Goal: Information Seeking & Learning: Learn about a topic

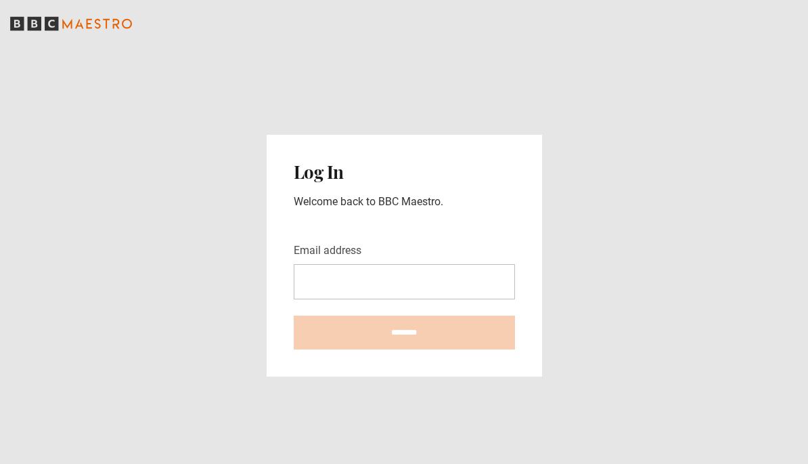
click at [431, 268] on input "Email address" at bounding box center [404, 281] width 221 height 35
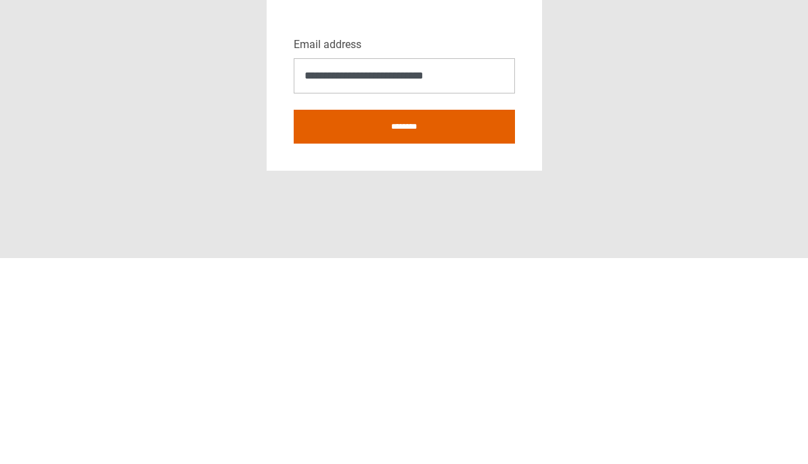
type input "**********"
click at [434, 315] on input "********" at bounding box center [404, 332] width 221 height 34
type input "**********"
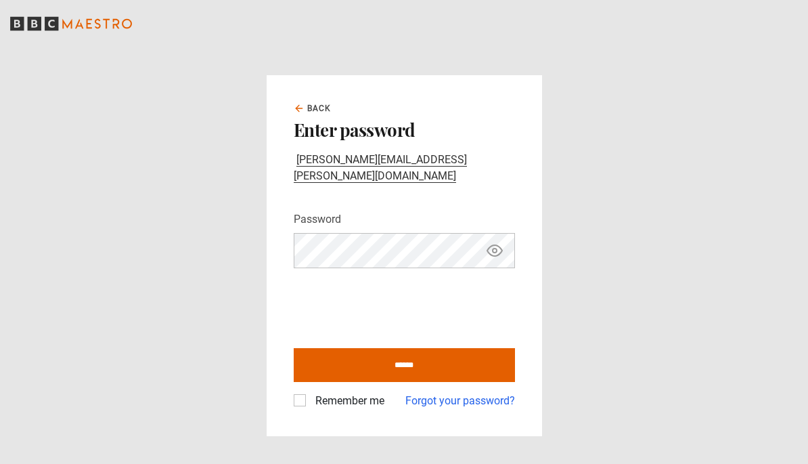
click at [435, 361] on input "******" at bounding box center [404, 365] width 221 height 34
type input "**********"
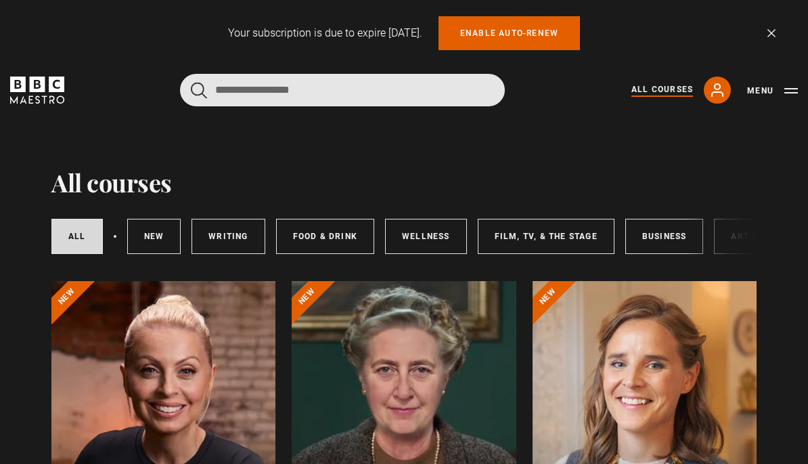
click at [317, 94] on input "Search" at bounding box center [342, 90] width 325 height 32
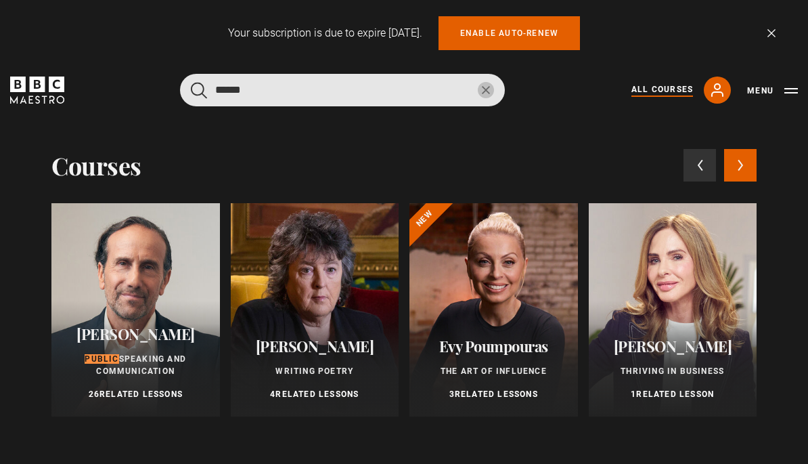
type input "******"
click at [199, 89] on button "submit" at bounding box center [199, 90] width 16 height 17
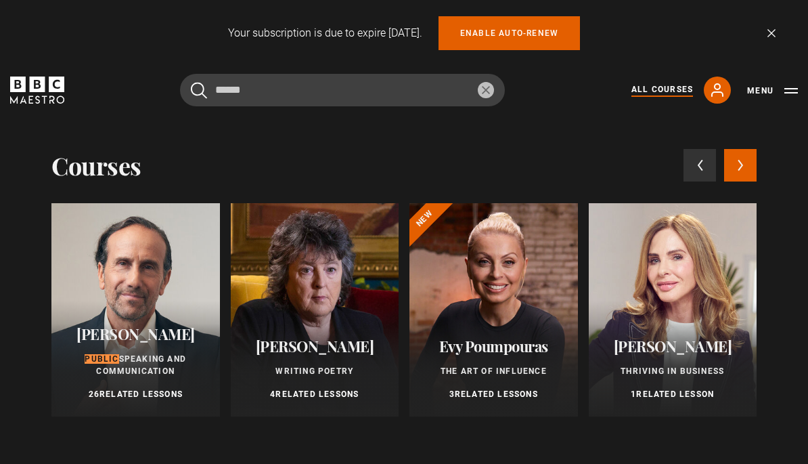
click at [146, 369] on span "Speaking and Communication" at bounding box center [141, 365] width 90 height 22
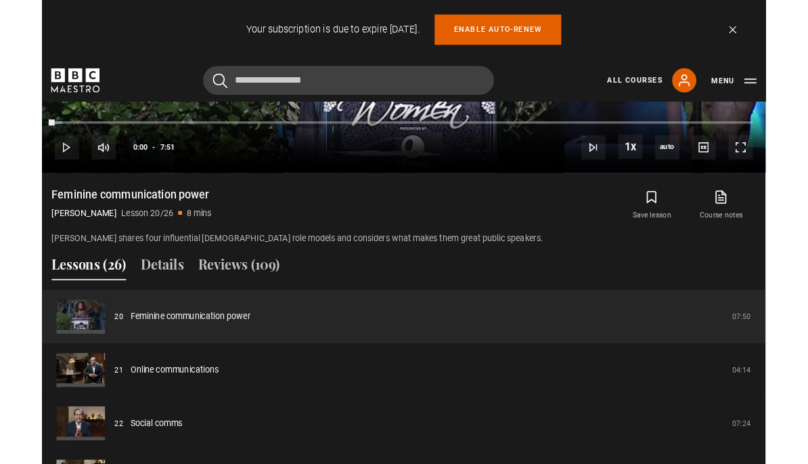
scroll to position [965, 0]
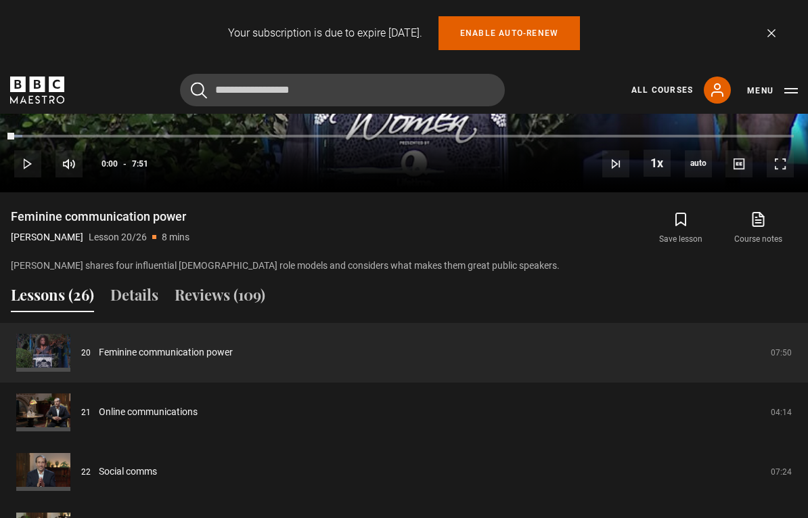
click at [759, 238] on link "Course notes opens in new tab" at bounding box center [758, 227] width 77 height 39
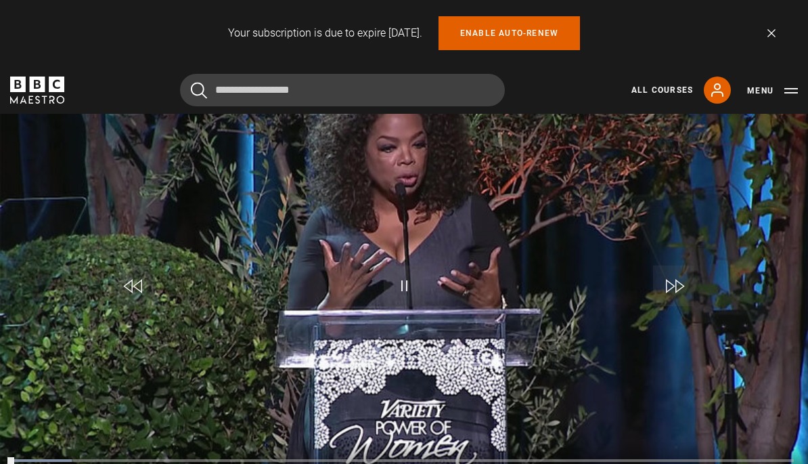
scroll to position [688, 0]
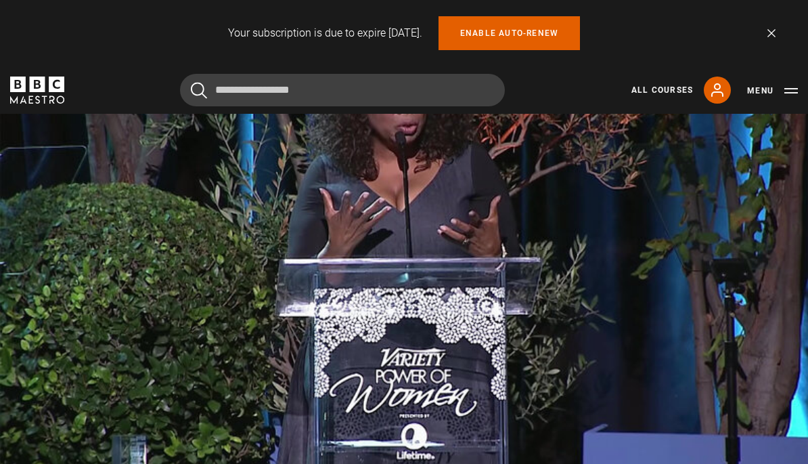
click at [782, 360] on video-js "Video Player is loading. Play Lesson Feminine communication power 10s Skip Back…" at bounding box center [404, 237] width 808 height 455
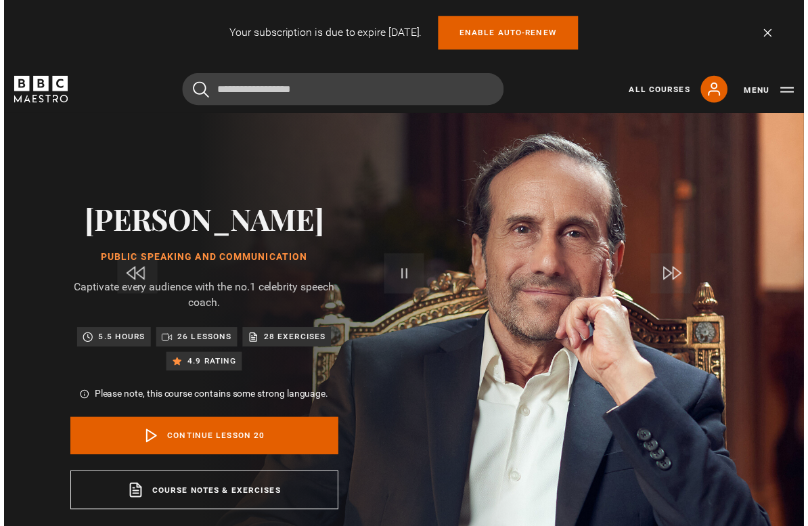
scroll to position [16, 0]
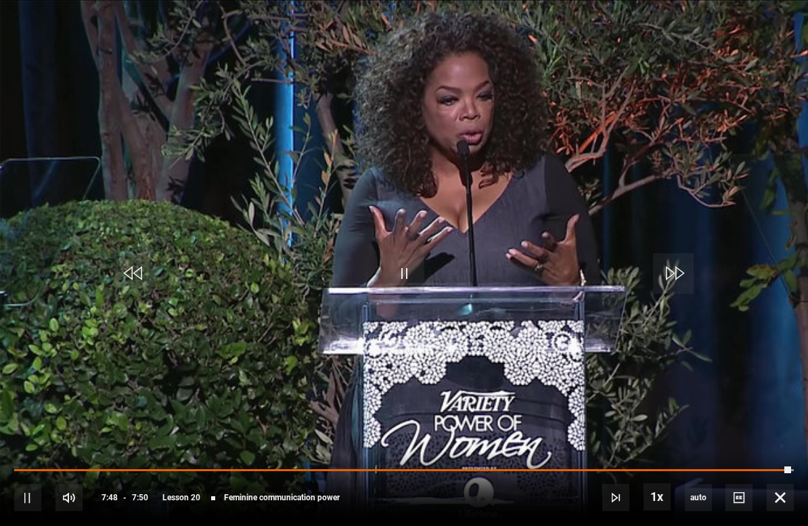
click at [447, 351] on video-js "Video Player is loading. Play Lesson Feminine communication power 10s Skip Back…" at bounding box center [404, 263] width 808 height 526
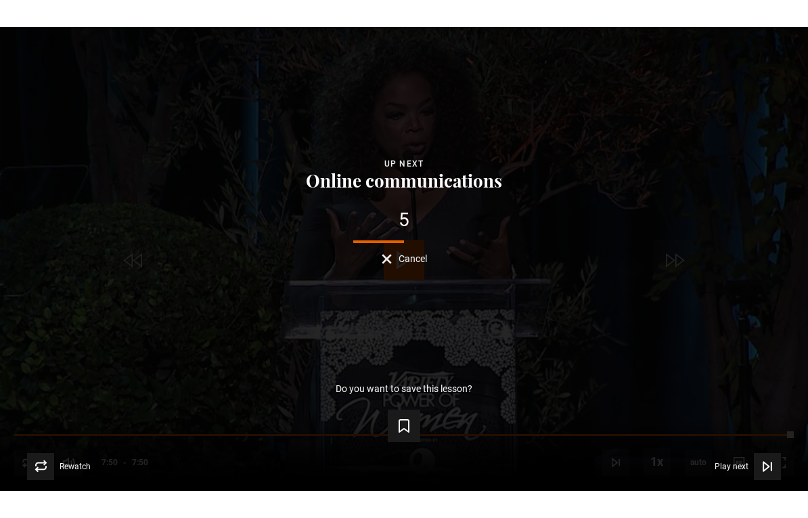
scroll to position [713, 0]
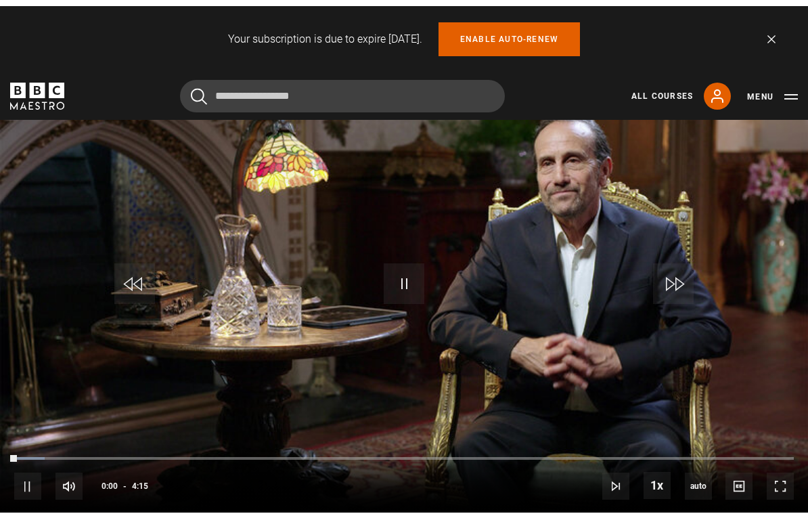
scroll to position [633, 0]
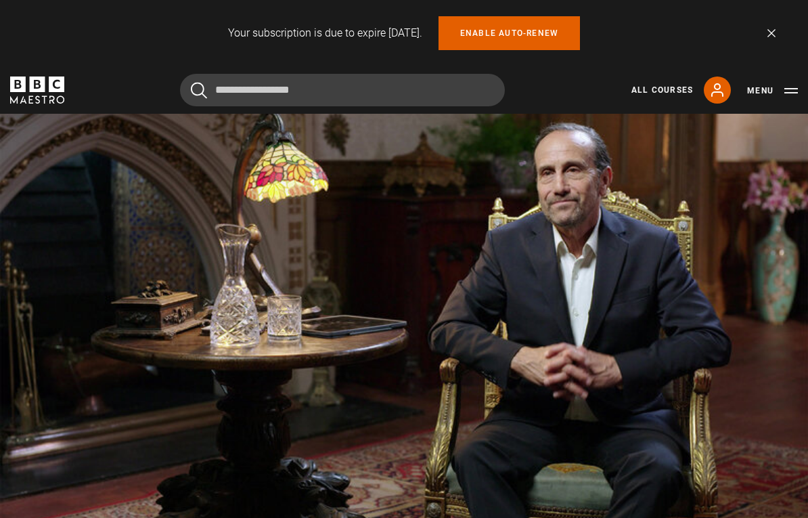
click at [338, 322] on video-js "Video Player is loading. Play Lesson Online communications 10s Skip Back 10 sec…" at bounding box center [404, 296] width 808 height 455
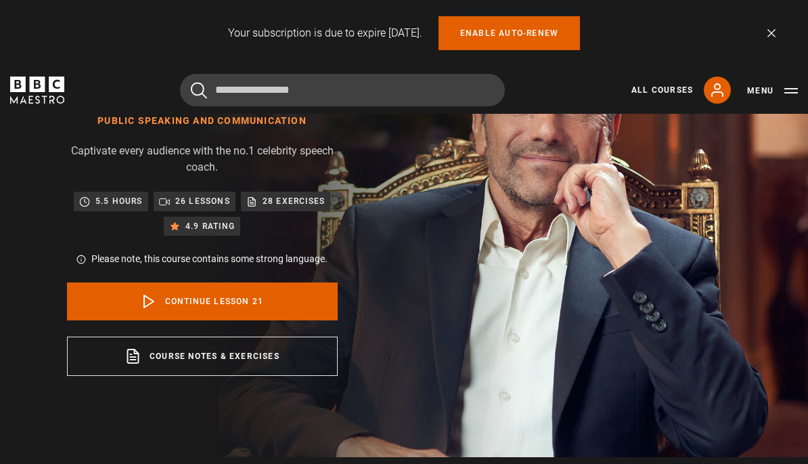
scroll to position [127, 0]
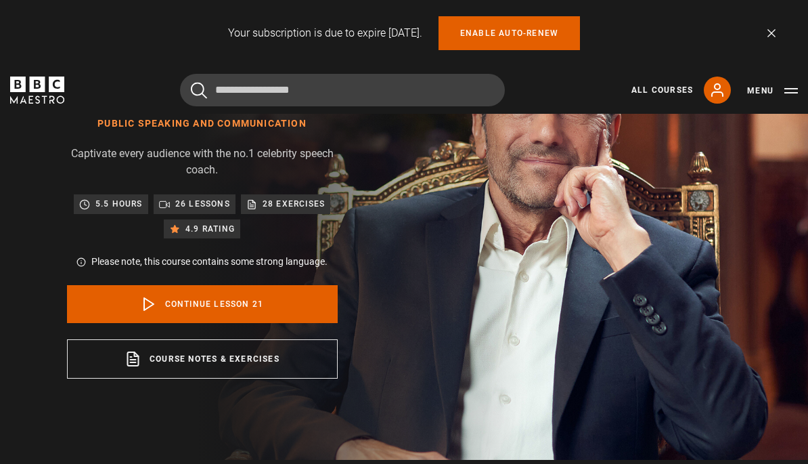
click at [193, 204] on p "26 lessons" at bounding box center [202, 204] width 55 height 14
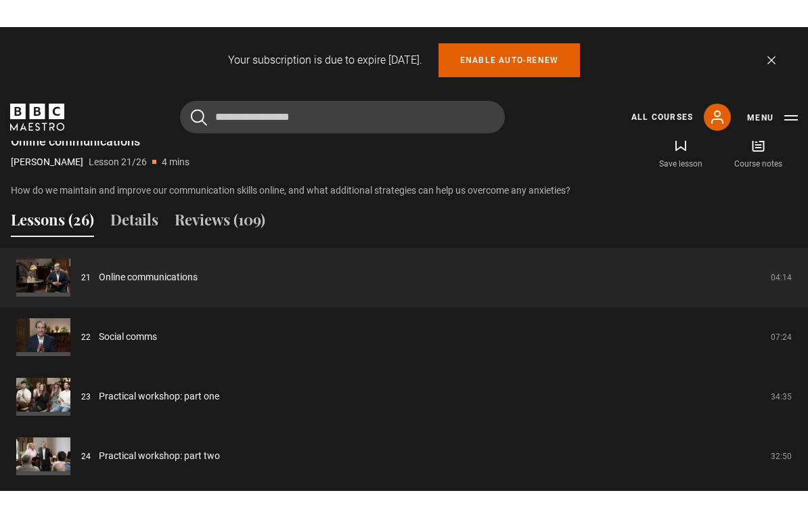
scroll to position [1060, 0]
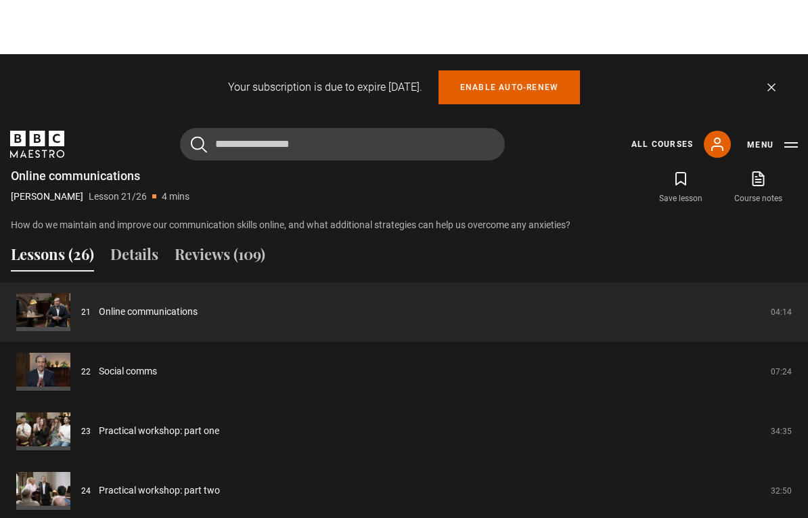
click at [58, 217] on button "Lessons (26)" at bounding box center [52, 203] width 83 height 28
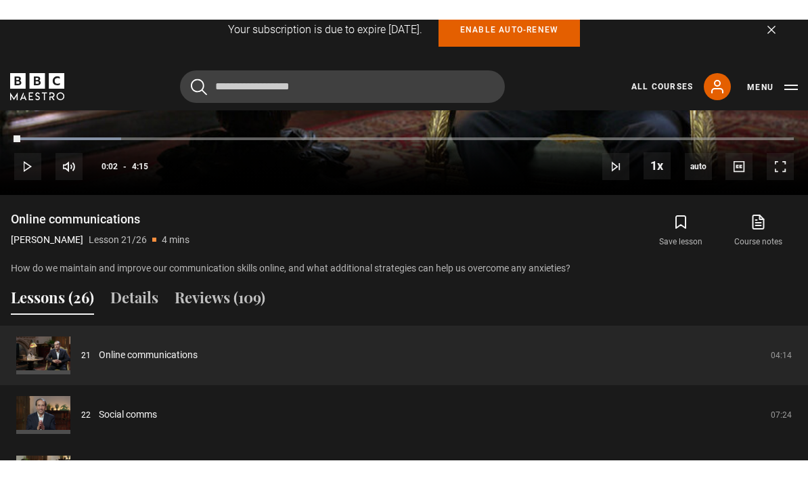
scroll to position [978, 0]
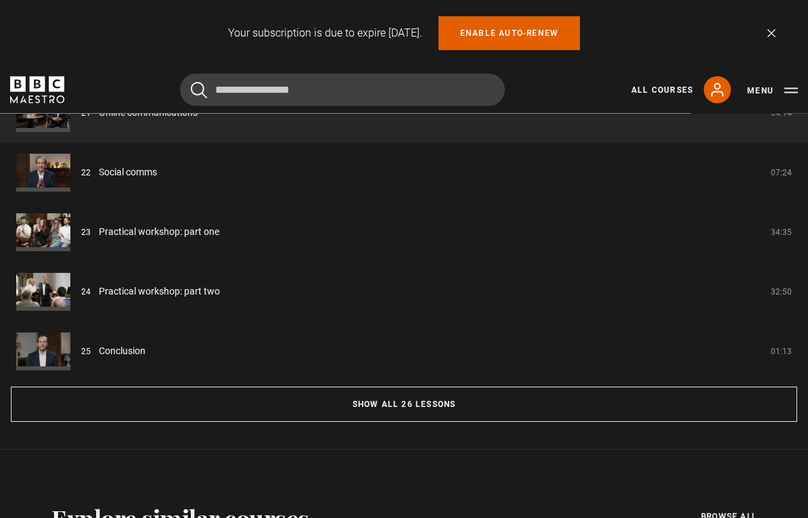
click at [418, 408] on button "Show all 26 lessons" at bounding box center [404, 404] width 786 height 35
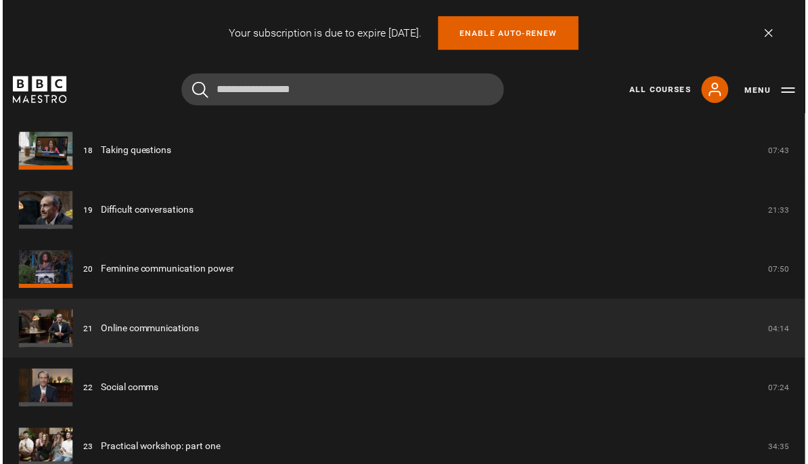
scroll to position [2237, 0]
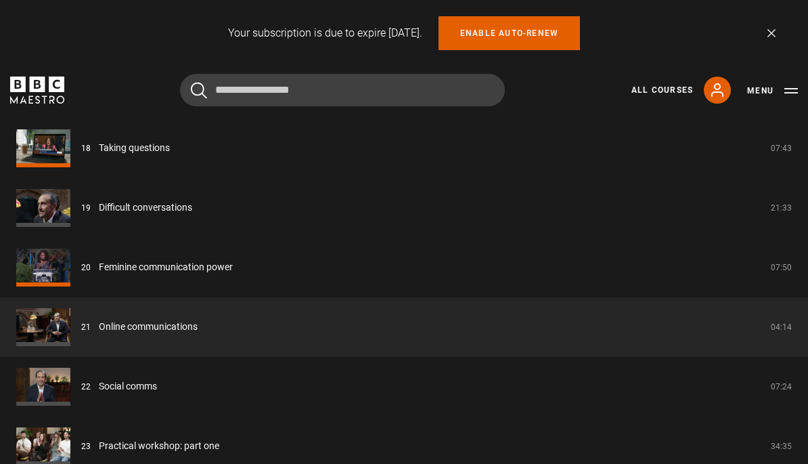
click at [205, 271] on link "Feminine communication power" at bounding box center [166, 267] width 134 height 14
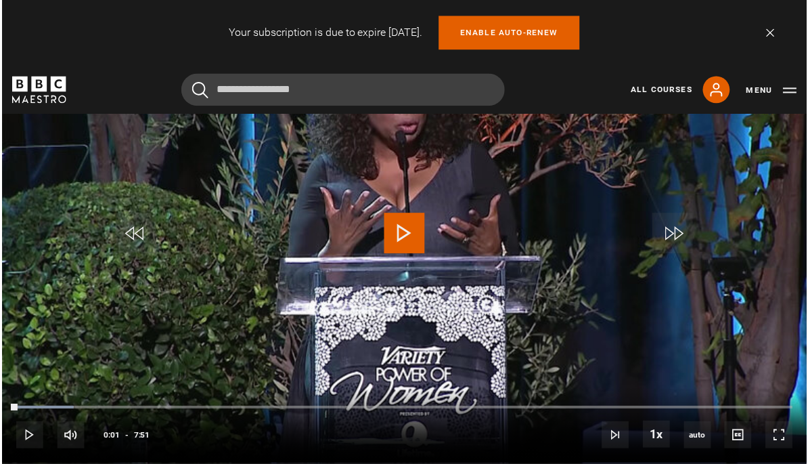
scroll to position [690, 0]
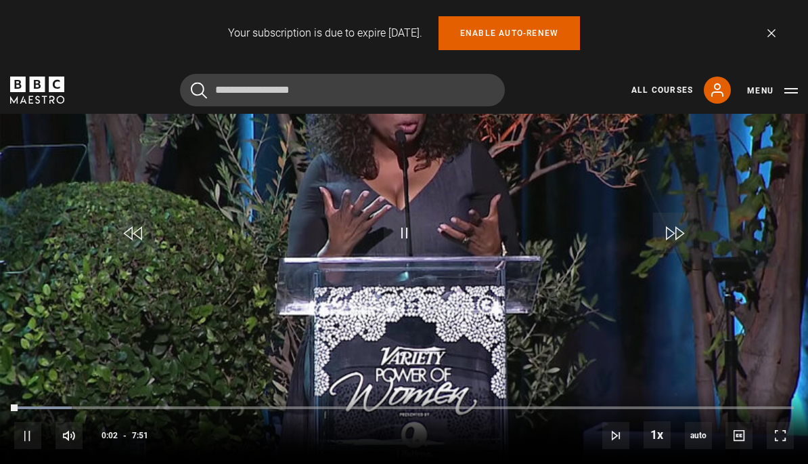
click at [333, 406] on div "Loaded : 7.43%" at bounding box center [404, 407] width 780 height 3
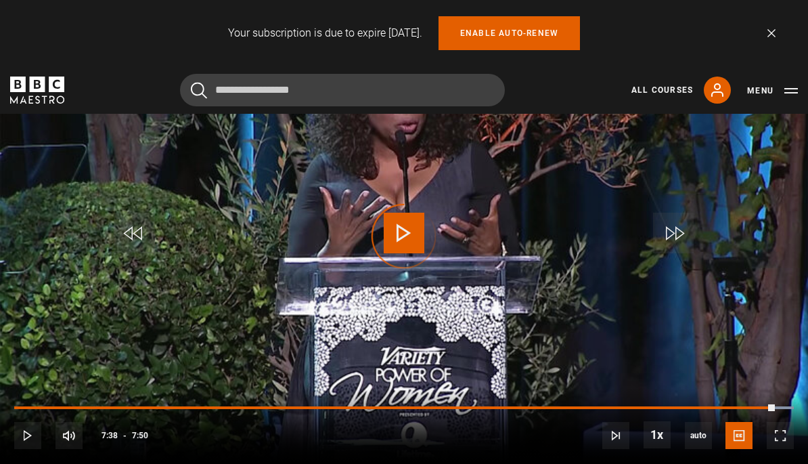
click at [766, 409] on div "Progress Bar" at bounding box center [394, 407] width 761 height 3
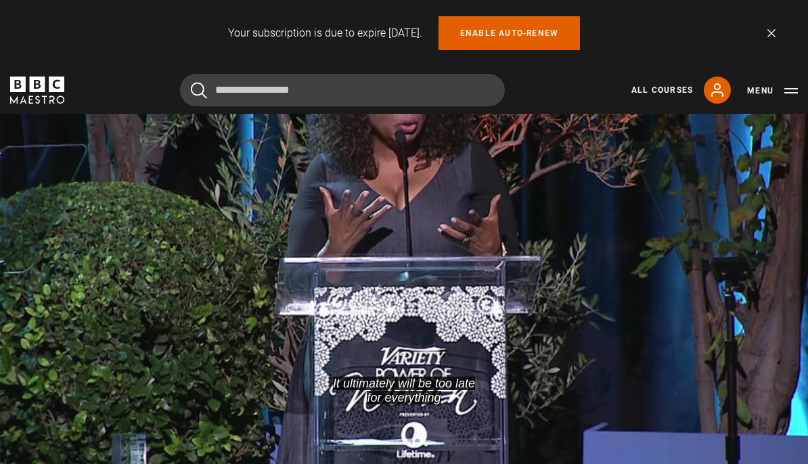
click at [738, 433] on span "Video Player" at bounding box center [738, 435] width 27 height 27
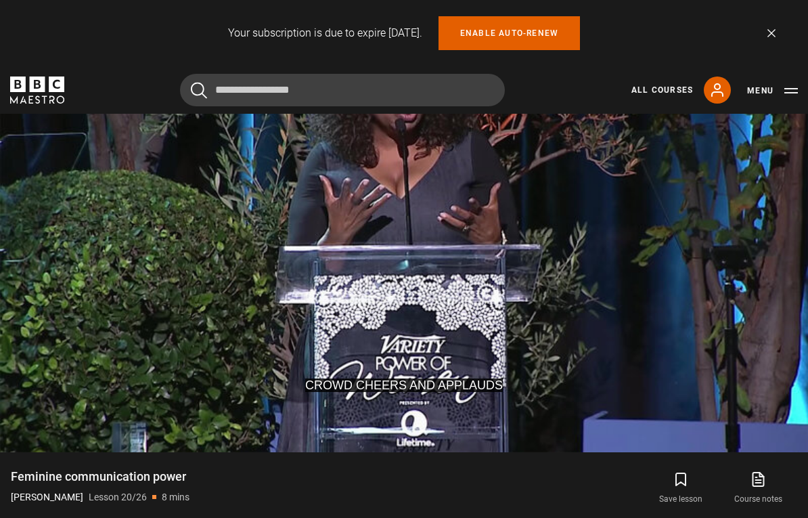
scroll to position [702, 0]
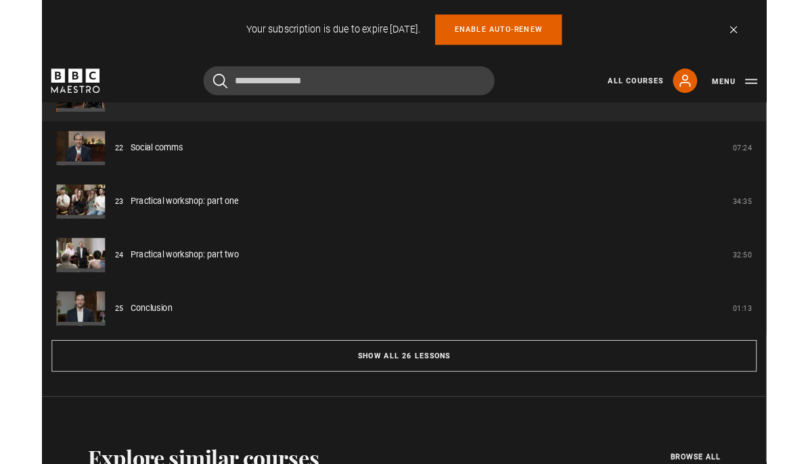
scroll to position [1264, 0]
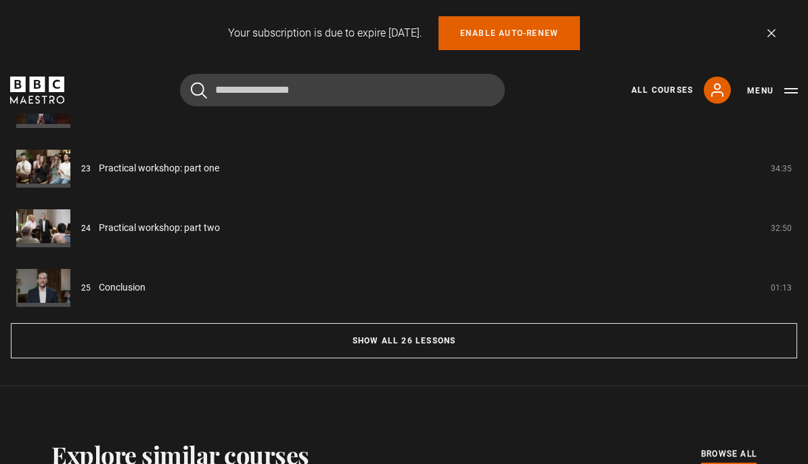
click at [436, 348] on button "Show all 26 lessons" at bounding box center [404, 340] width 786 height 35
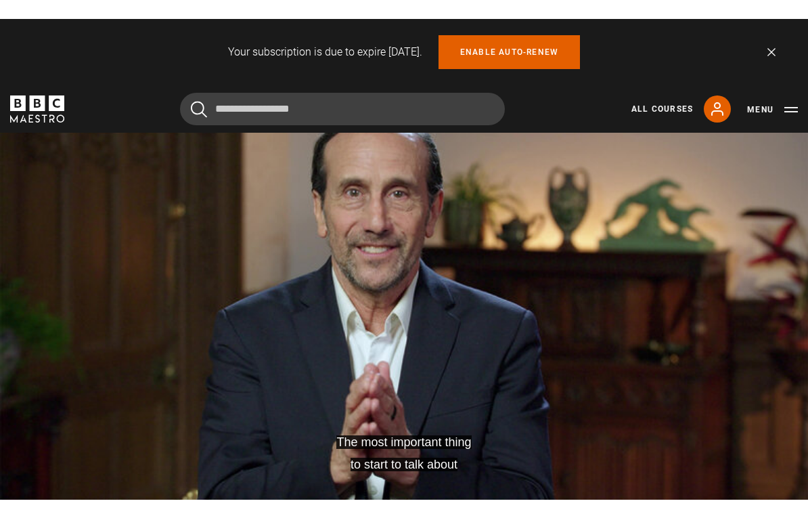
scroll to position [603, 0]
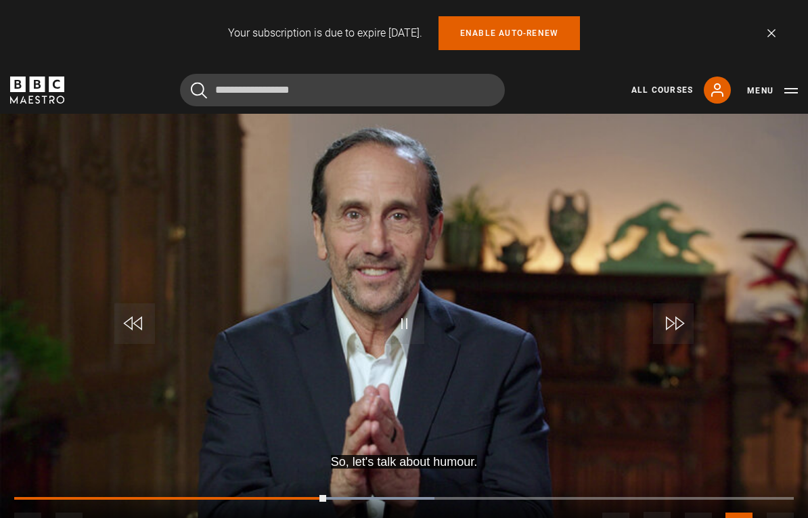
click at [654, 382] on video-js "So, let's talk about humour. Video Player is loading. Play Lesson Social comms …" at bounding box center [404, 326] width 808 height 455
click at [724, 408] on video-js "Video Player is loading. Play Lesson Social comms 10s Skip Back 10 seconds Play…" at bounding box center [404, 326] width 808 height 455
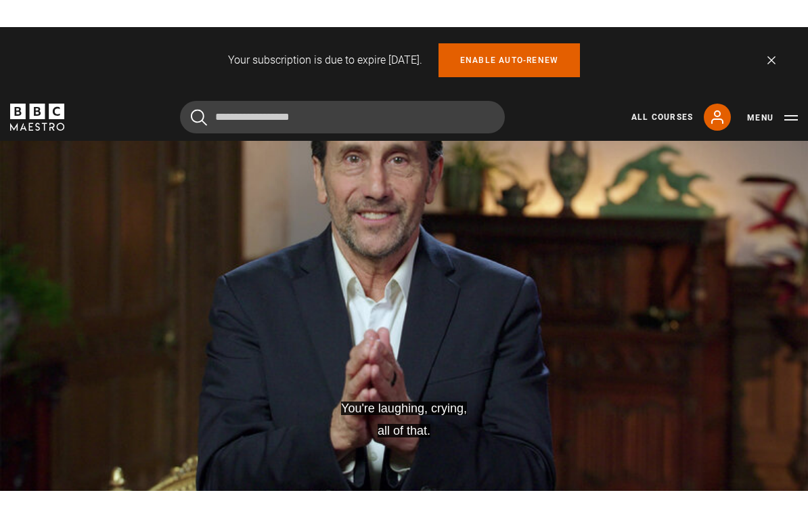
scroll to position [634, 0]
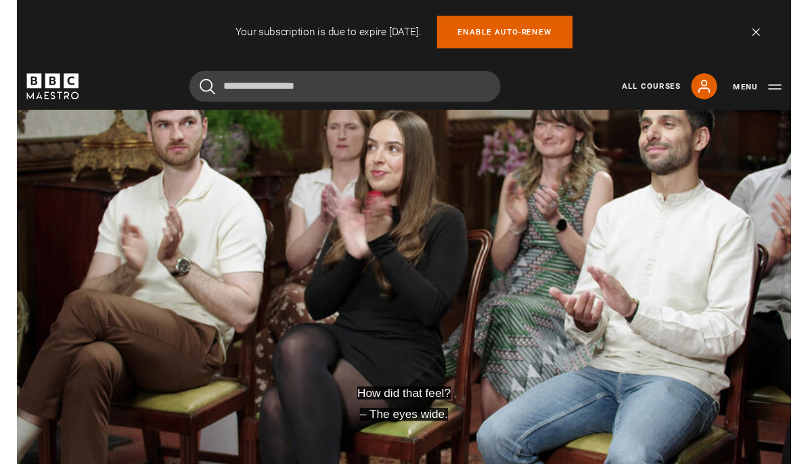
scroll to position [674, 0]
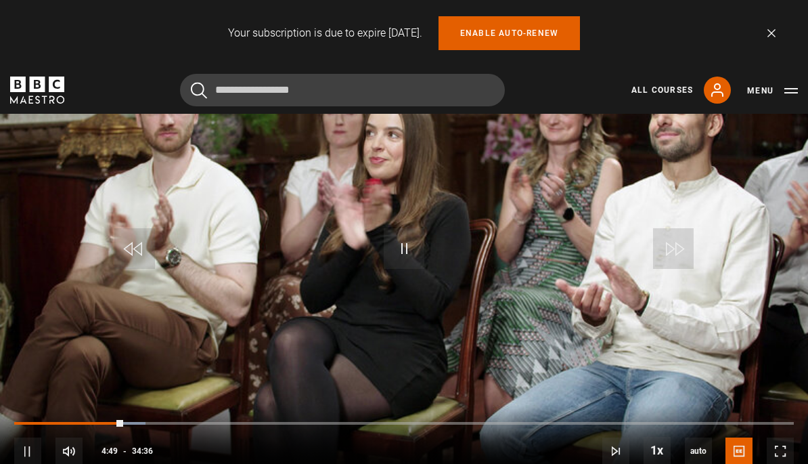
click at [510, 308] on video-js "How did that feel for you? – Yeah. Video Player is loading. Play Lesson Practic…" at bounding box center [404, 251] width 808 height 455
